Goal: Check status: Check status

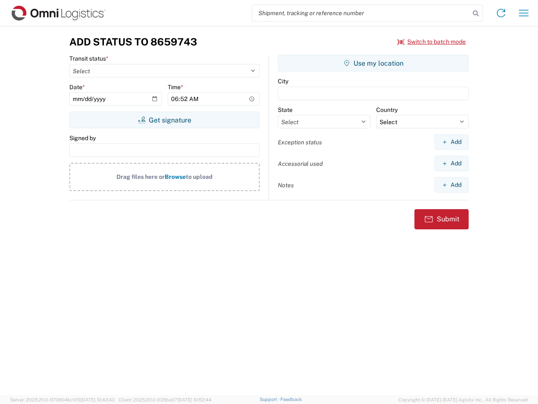
click at [361, 13] on input "search" at bounding box center [361, 13] width 218 height 16
click at [476, 13] on icon at bounding box center [476, 14] width 12 height 12
click at [501, 13] on icon at bounding box center [501, 12] width 13 height 13
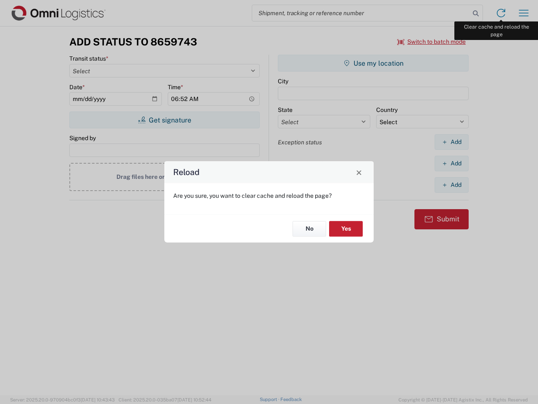
click at [524, 13] on div "Reload Are you sure, you want to clear cache and reload the page? No Yes" at bounding box center [269, 202] width 538 height 404
click at [432, 42] on div "Reload Are you sure, you want to clear cache and reload the page? No Yes" at bounding box center [269, 202] width 538 height 404
click at [164, 120] on div "Reload Are you sure, you want to clear cache and reload the page? No Yes" at bounding box center [269, 202] width 538 height 404
click at [373, 63] on div "Reload Are you sure, you want to clear cache and reload the page? No Yes" at bounding box center [269, 202] width 538 height 404
click at [452, 142] on div "Reload Are you sure, you want to clear cache and reload the page? No Yes" at bounding box center [269, 202] width 538 height 404
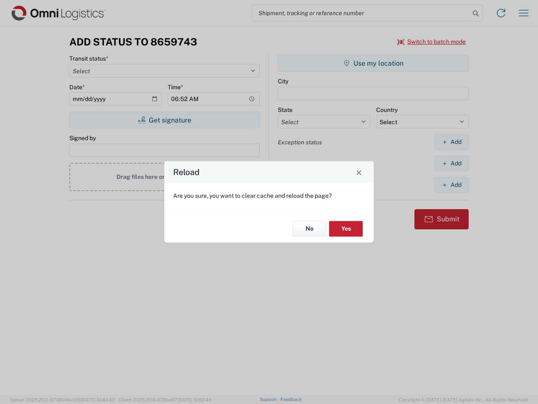
click at [452, 163] on div "Reload Are you sure, you want to clear cache and reload the page? No Yes" at bounding box center [269, 202] width 538 height 404
click at [452, 185] on div "Reload Are you sure, you want to clear cache and reload the page? No Yes" at bounding box center [269, 202] width 538 height 404
